Goal: Information Seeking & Learning: Learn about a topic

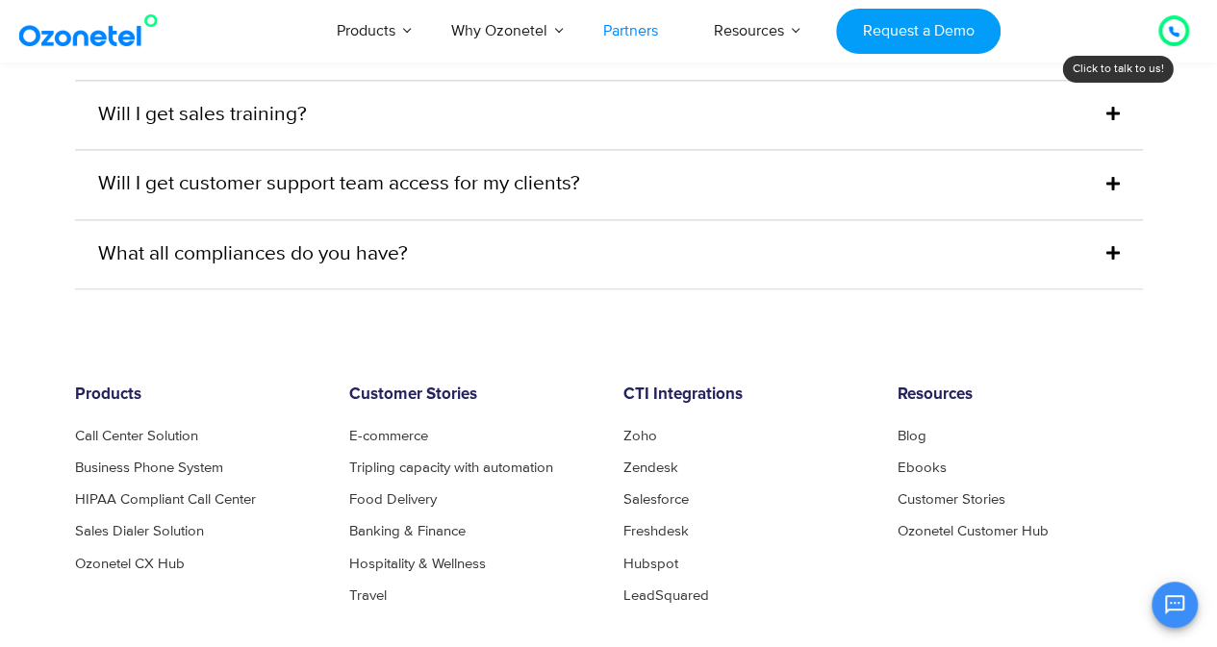
scroll to position [4928, 0]
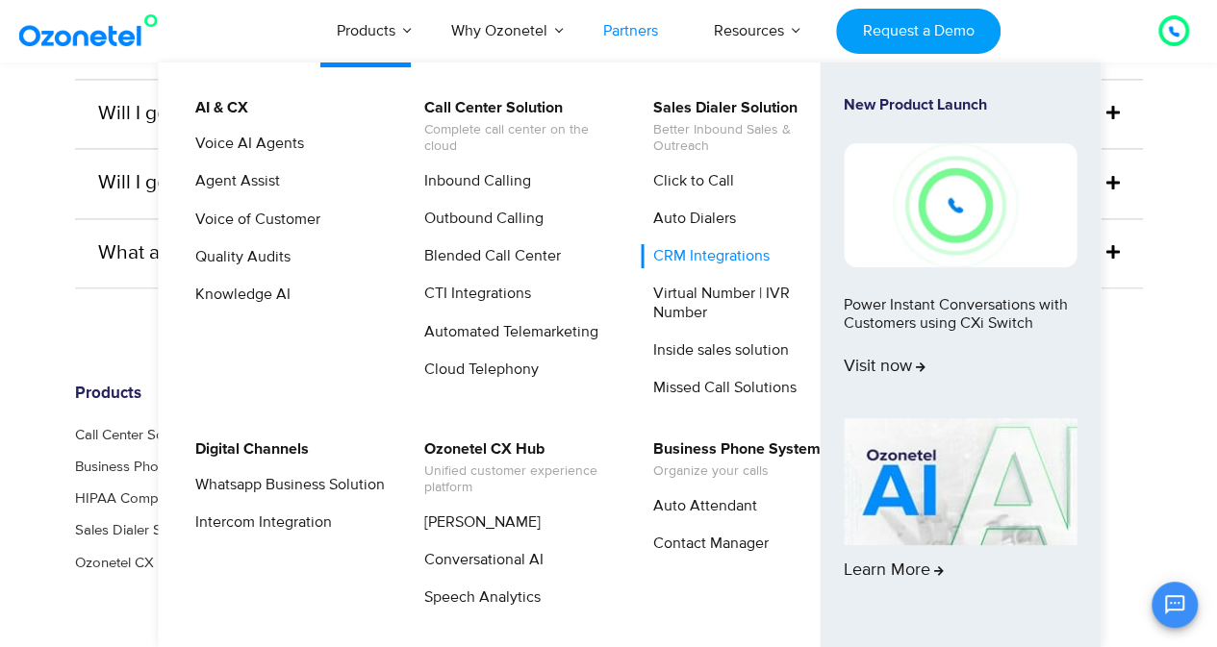
click at [697, 255] on link "CRM Integrations" at bounding box center [707, 256] width 132 height 24
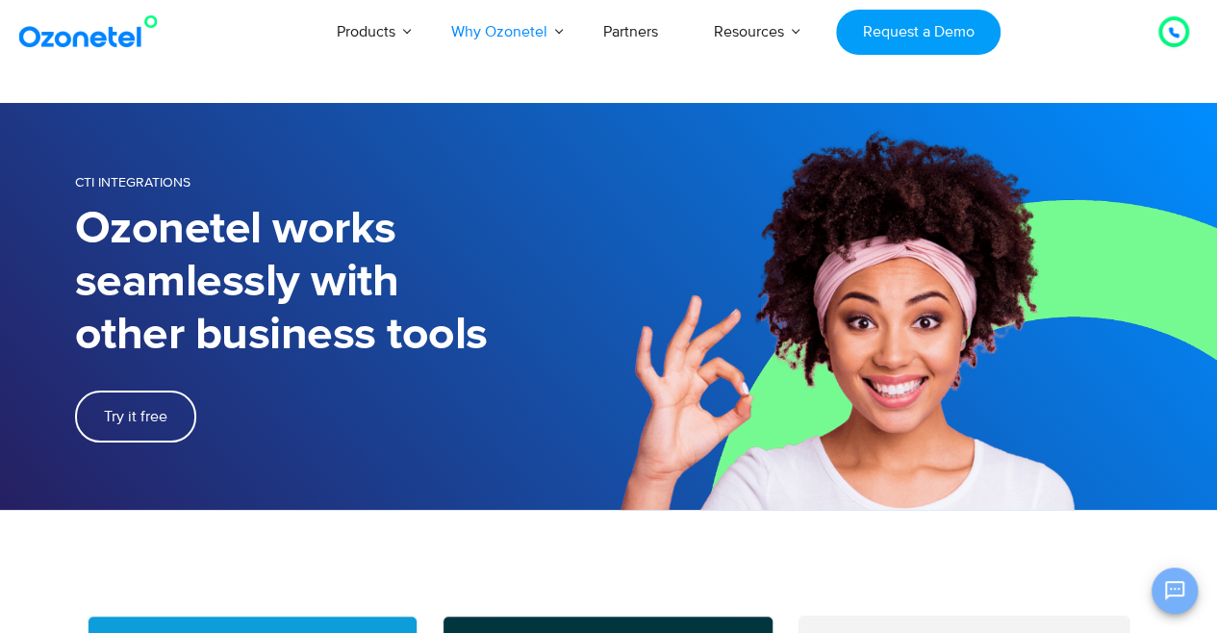
click at [1187, 596] on button "Open chat" at bounding box center [1175, 591] width 46 height 46
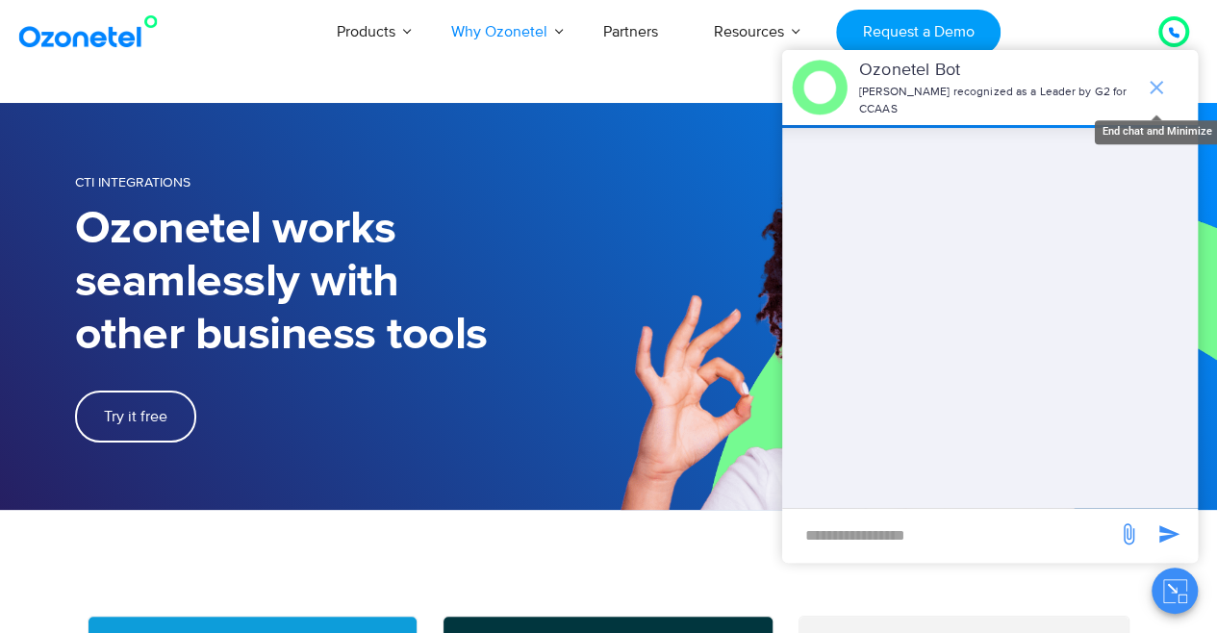
click at [1160, 78] on icon "end chat or minimize" at bounding box center [1156, 87] width 23 height 23
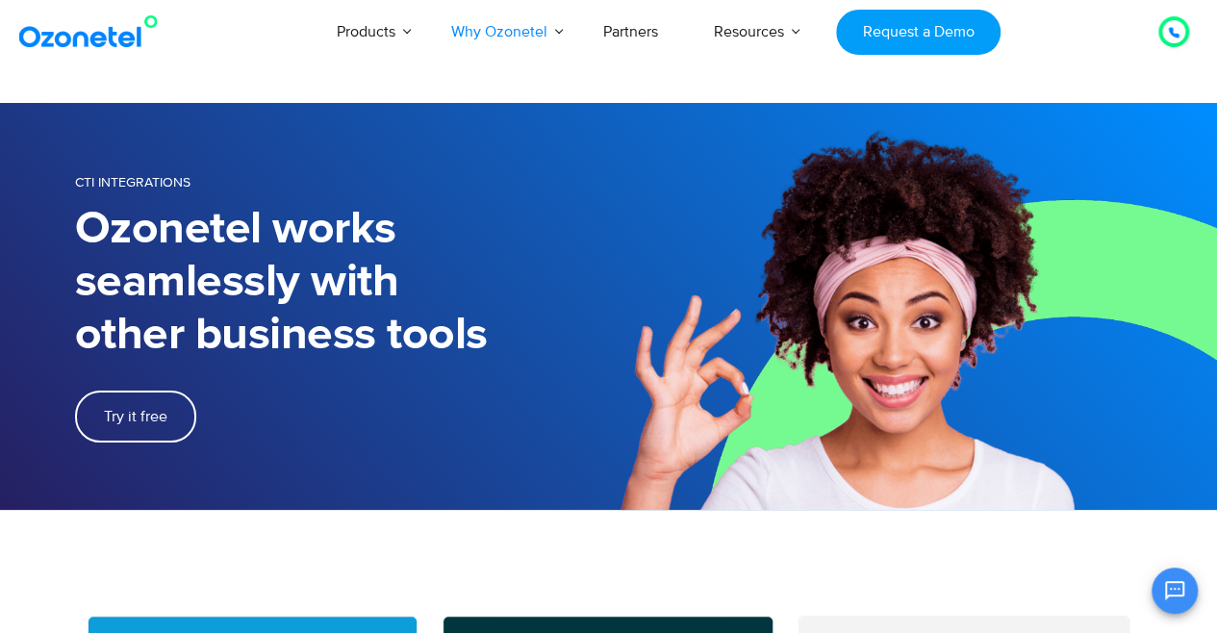
click at [1173, 20] on div at bounding box center [1174, 31] width 12 height 23
click at [1164, 34] on div at bounding box center [1173, 31] width 23 height 23
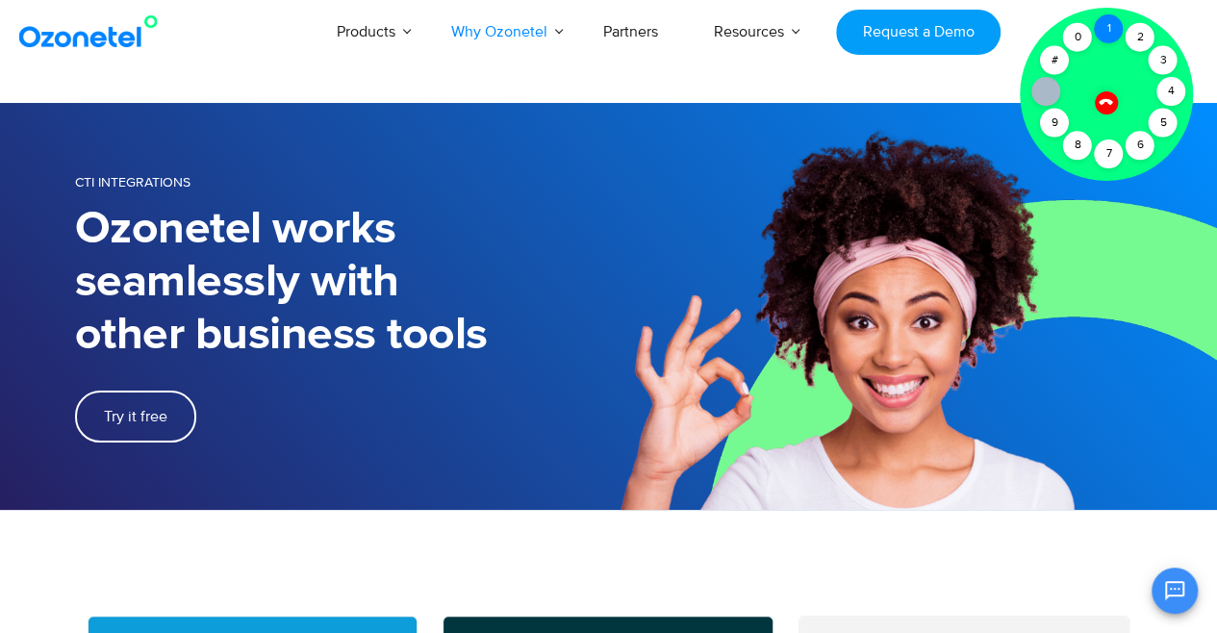
click at [1106, 22] on div "1" at bounding box center [1108, 28] width 29 height 29
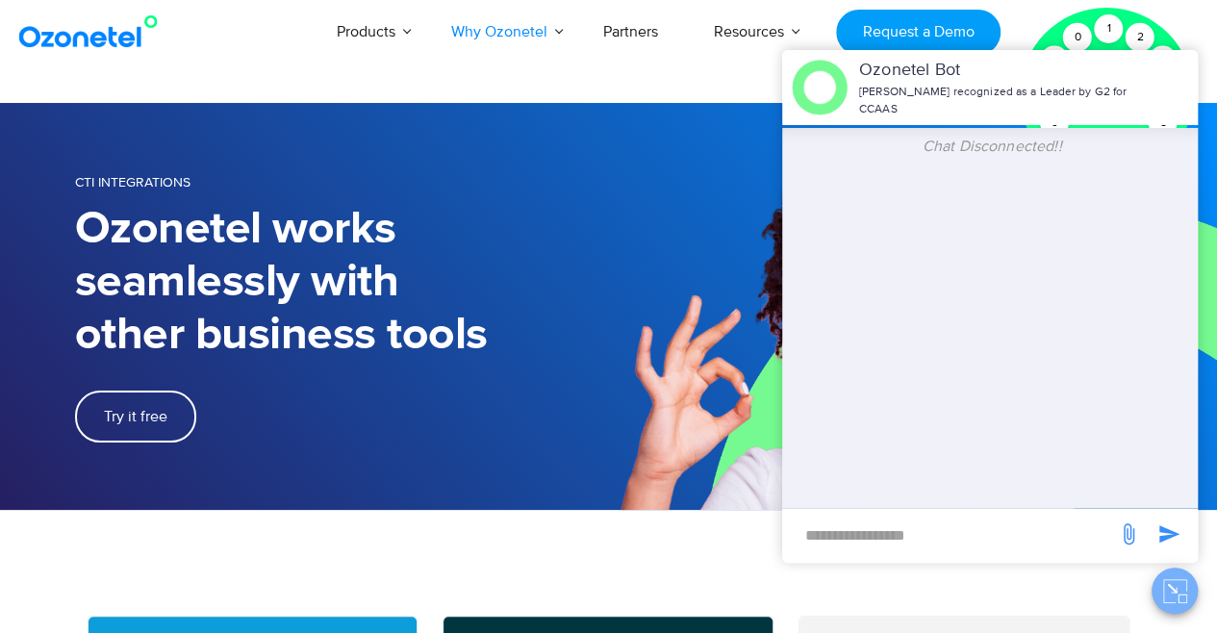
click at [1176, 599] on icon "Close chat" at bounding box center [1175, 591] width 24 height 24
